Goal: Task Accomplishment & Management: Use online tool/utility

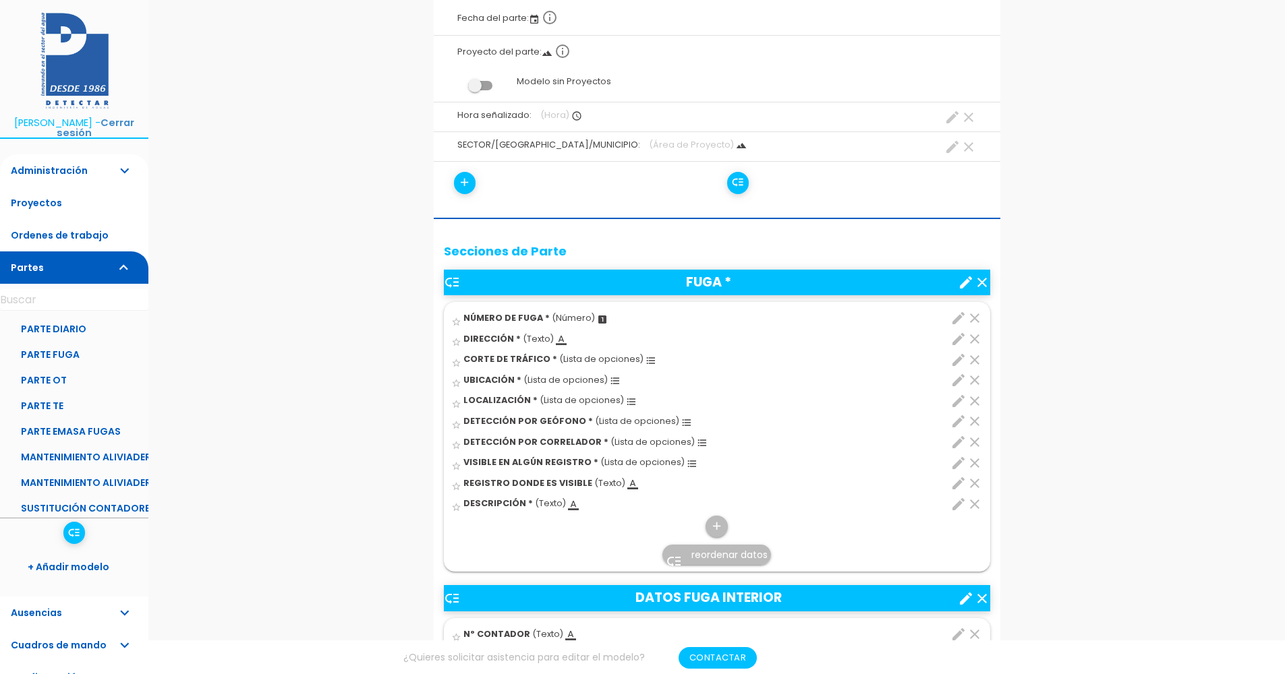
scroll to position [337, 0]
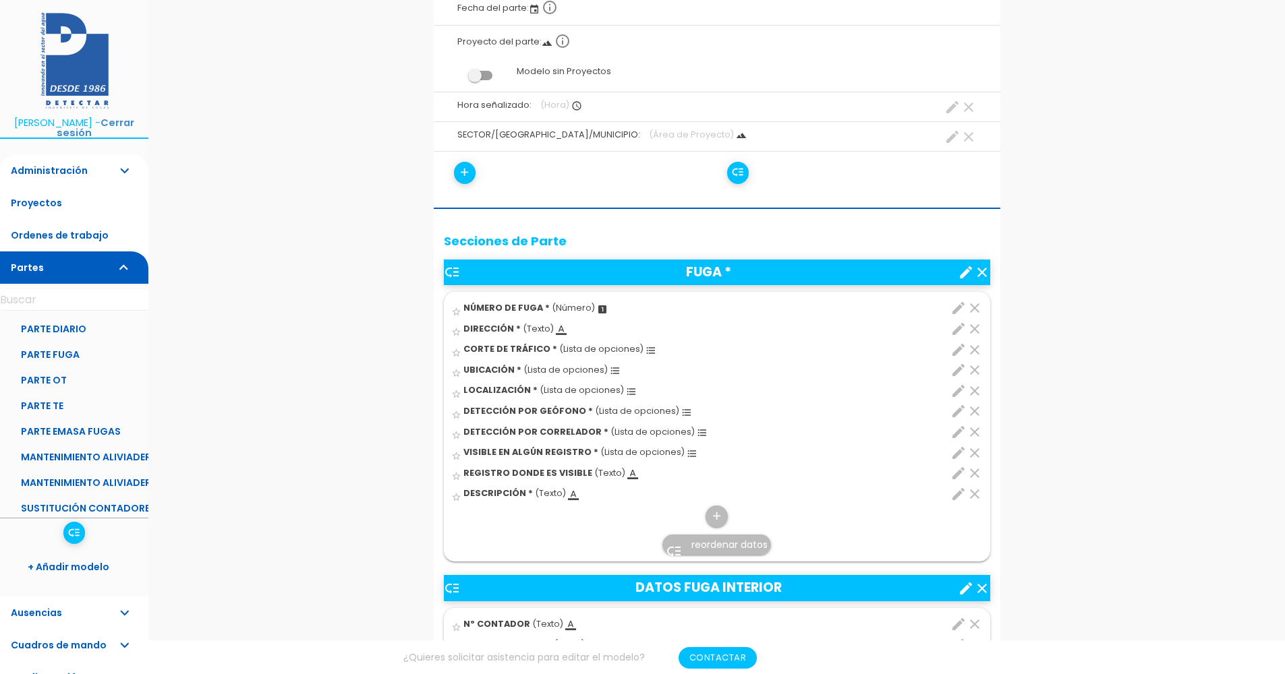
click at [953, 390] on icon "edit" at bounding box center [958, 391] width 16 height 16
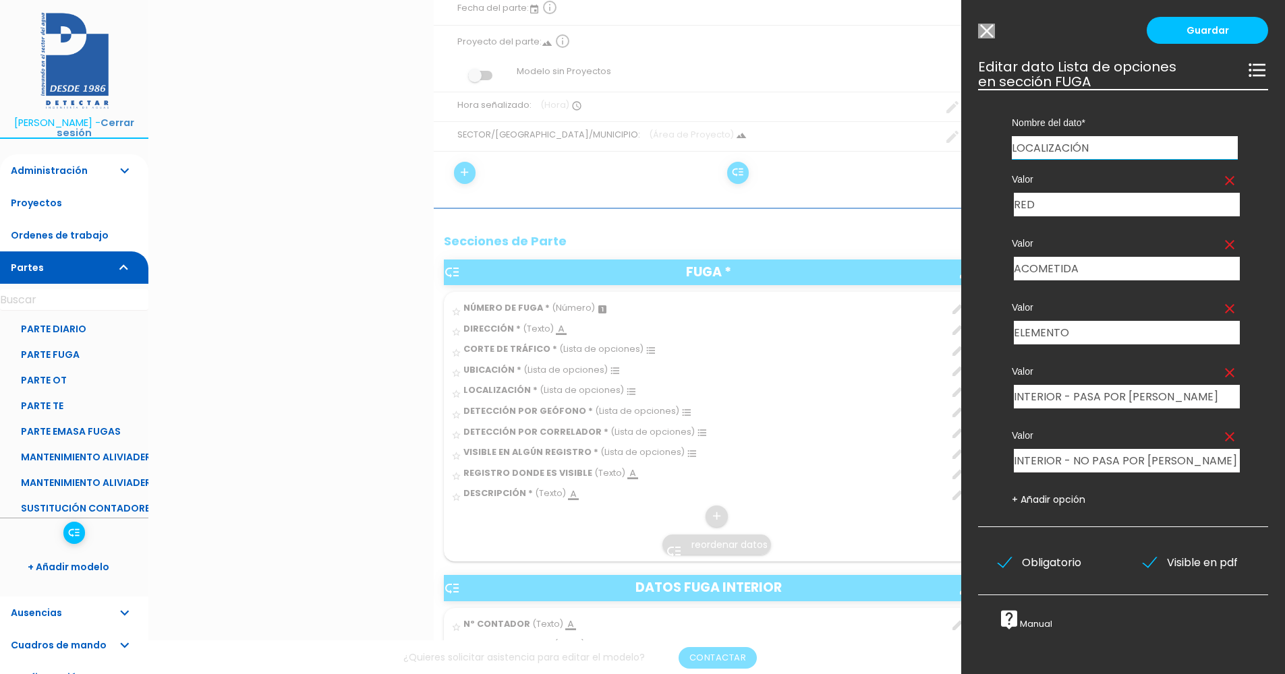
click at [1045, 500] on link "+ Añadir opción" at bounding box center [1048, 499] width 74 height 13
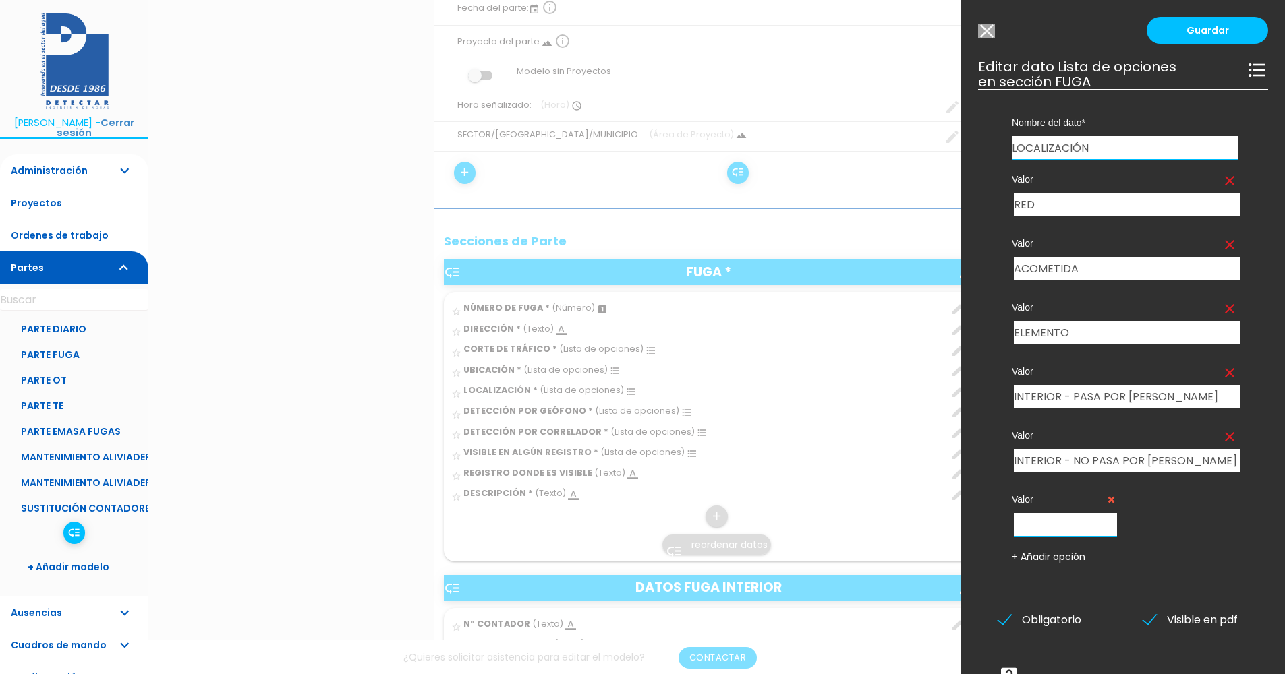
click at [1042, 531] on input "text" at bounding box center [1065, 525] width 103 height 24
type input "FRAUDE"
click at [1197, 40] on link "Guardar" at bounding box center [1206, 30] width 121 height 27
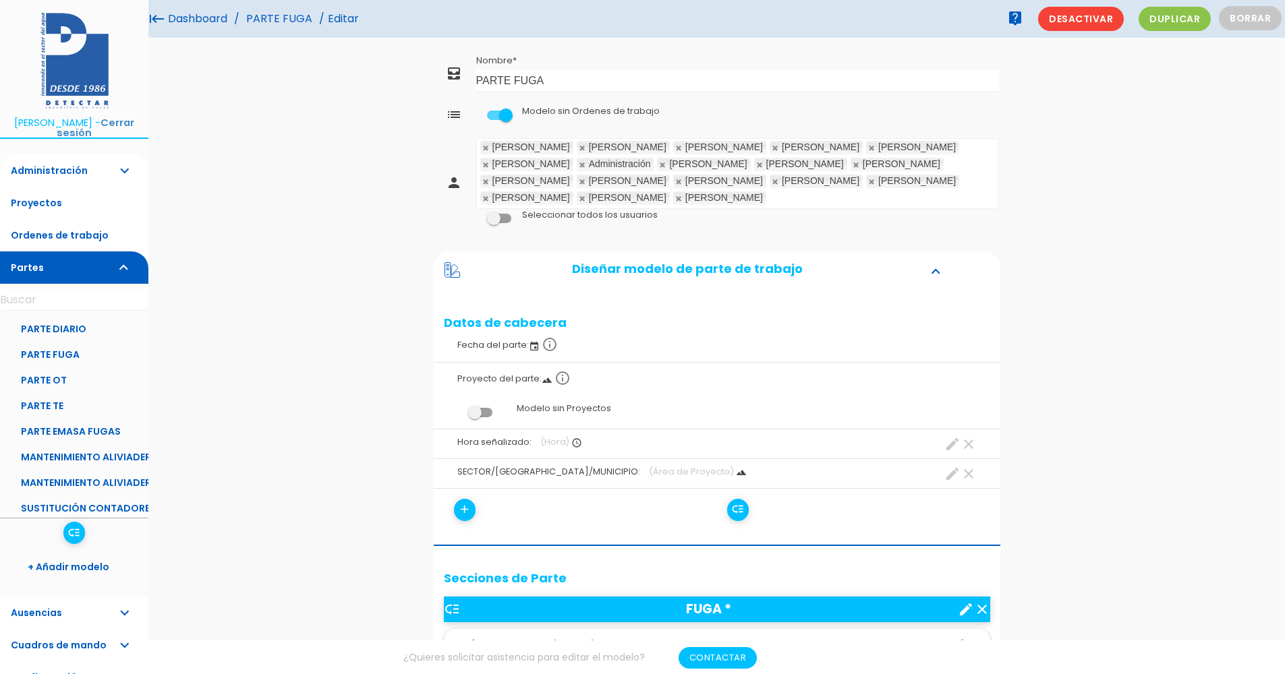
click at [278, 12] on link "PARTE FUGA" at bounding box center [279, 19] width 73 height 38
